Goal: Transaction & Acquisition: Purchase product/service

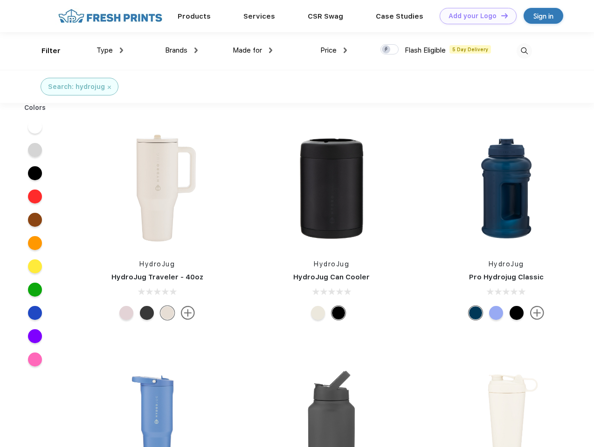
click at [474, 16] on link "Add your Logo Design Tool" at bounding box center [477, 16] width 77 height 16
click at [0, 0] on div "Design Tool" at bounding box center [0, 0] width 0 height 0
click at [500, 15] on link "Add your Logo Design Tool" at bounding box center [477, 16] width 77 height 16
click at [45, 51] on div "Filter" at bounding box center [50, 51] width 19 height 11
click at [110, 50] on span "Type" at bounding box center [104, 50] width 16 height 8
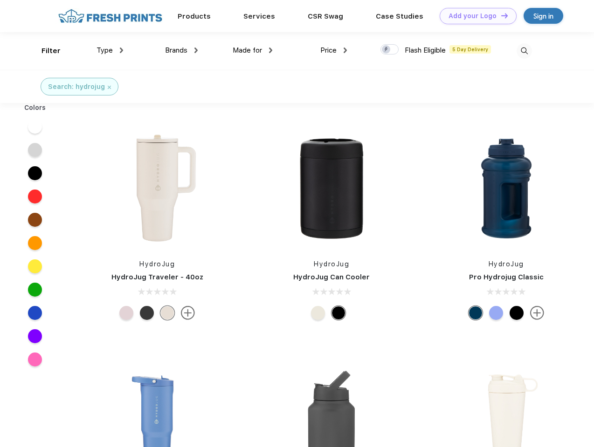
click at [181, 50] on span "Brands" at bounding box center [176, 50] width 22 height 8
click at [253, 50] on span "Made for" at bounding box center [247, 50] width 29 height 8
click at [334, 50] on span "Price" at bounding box center [328, 50] width 16 height 8
click at [390, 50] on div at bounding box center [389, 49] width 18 height 10
click at [386, 50] on input "checkbox" at bounding box center [383, 47] width 6 height 6
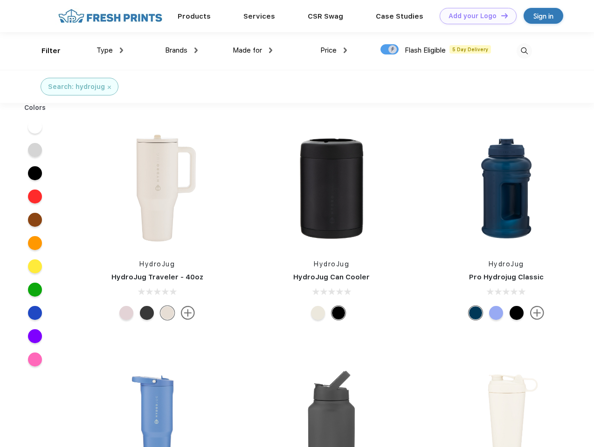
click at [524, 51] on img at bounding box center [523, 50] width 15 height 15
